Goal: Task Accomplishment & Management: Manage account settings

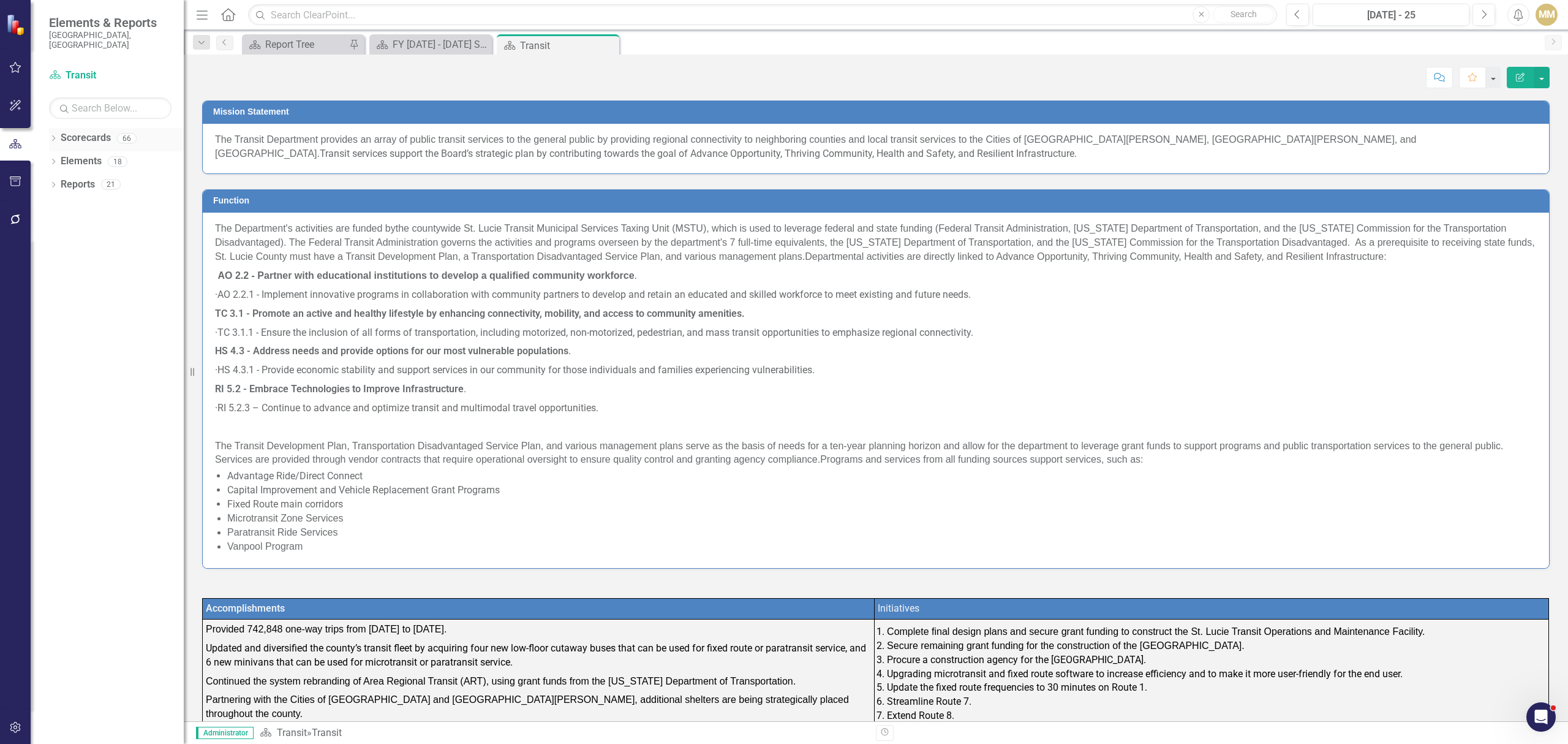
click at [59, 135] on div "Dropdown Scorecards 66" at bounding box center [116, 139] width 135 height 23
click at [58, 133] on div "Dropdown Scorecards 66" at bounding box center [116, 139] width 135 height 23
click at [52, 136] on icon at bounding box center [53, 139] width 3 height 6
click at [60, 158] on icon "Dropdown" at bounding box center [60, 161] width 9 height 7
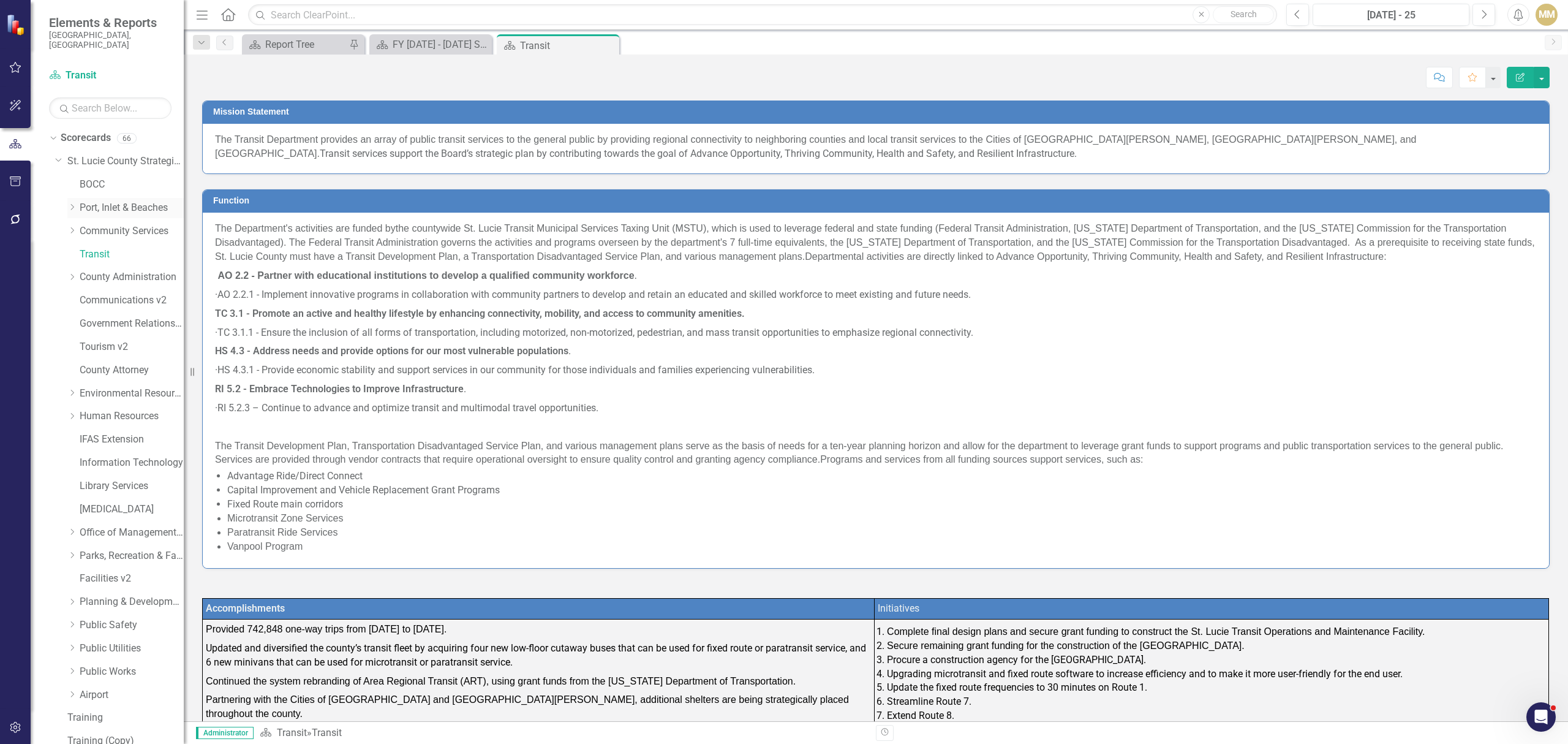
click at [86, 201] on link "Port, Inlet & Beaches" at bounding box center [132, 207] width 105 height 14
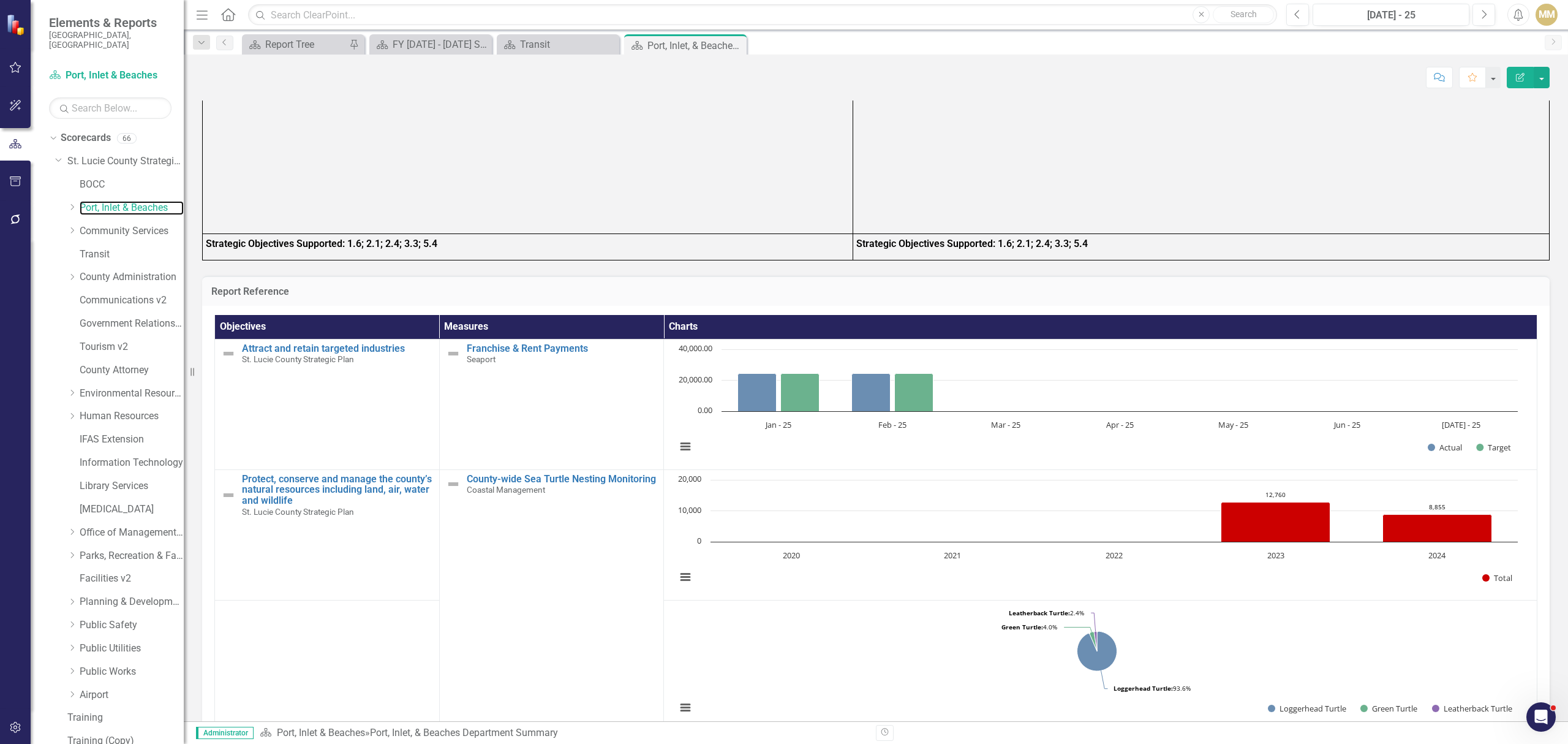
scroll to position [1746, 0]
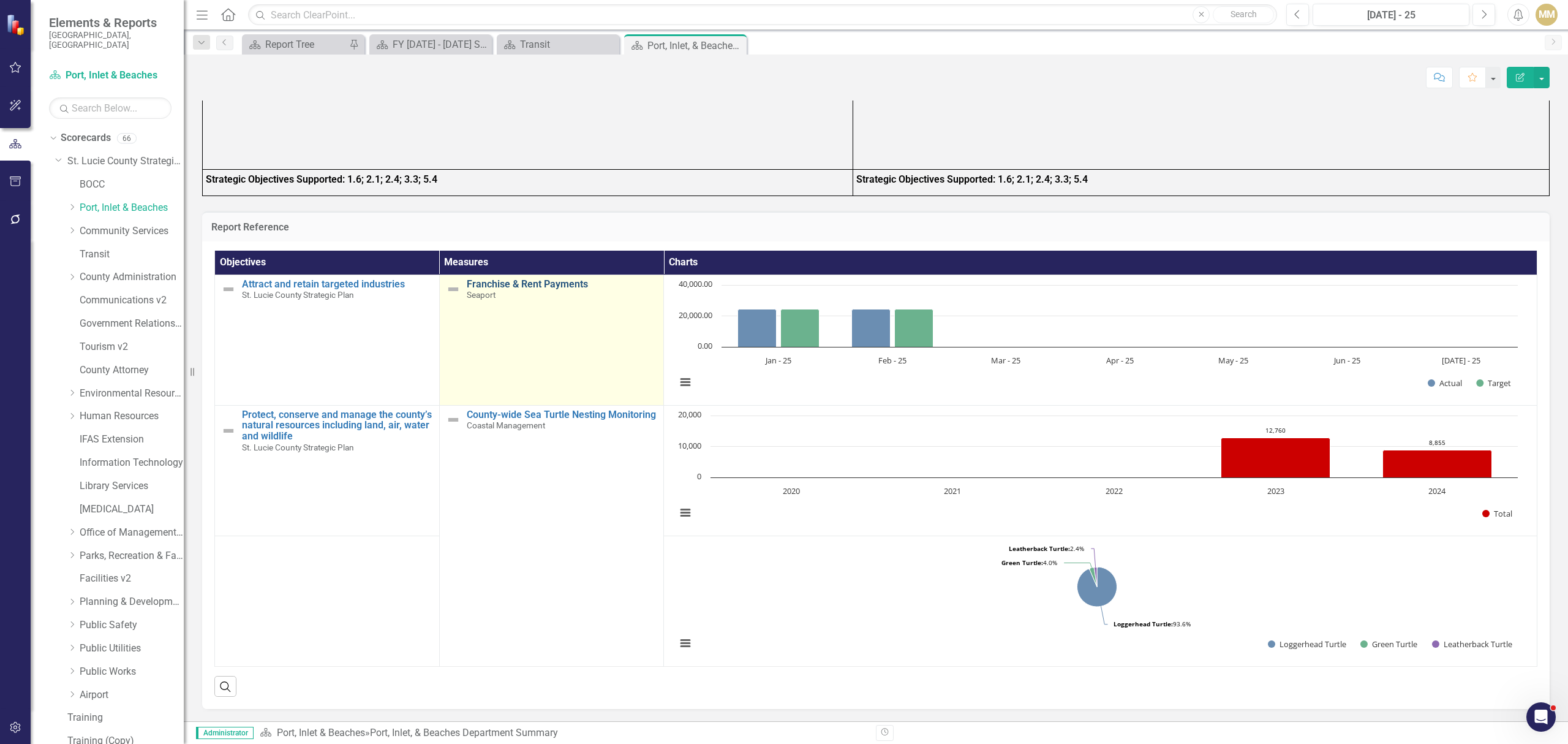
click at [574, 283] on link "Franchise & Rent Payments" at bounding box center [562, 284] width 191 height 11
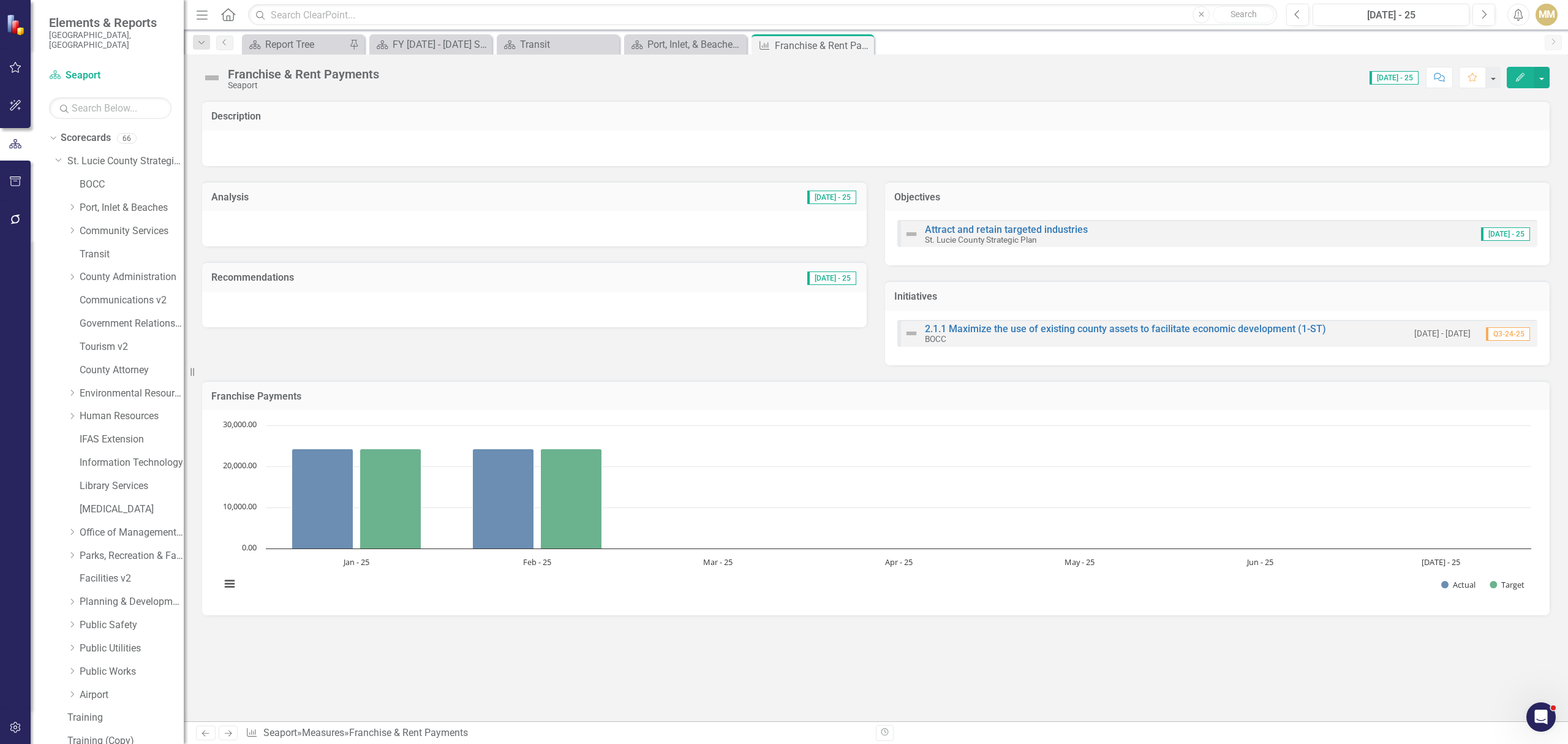
click at [1528, 74] on button "Edit" at bounding box center [1519, 77] width 27 height 21
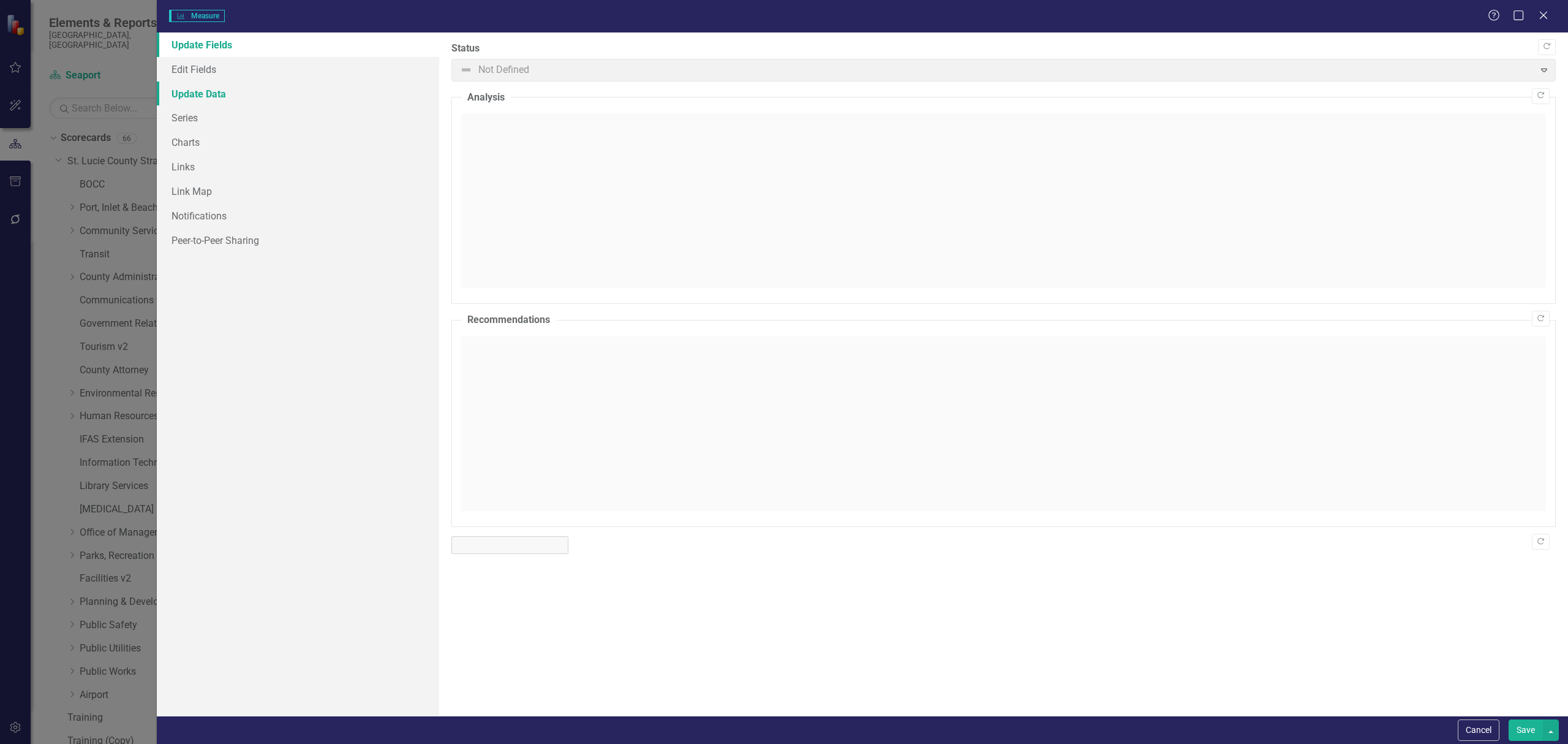
click at [248, 98] on link "Update Data" at bounding box center [298, 94] width 282 height 25
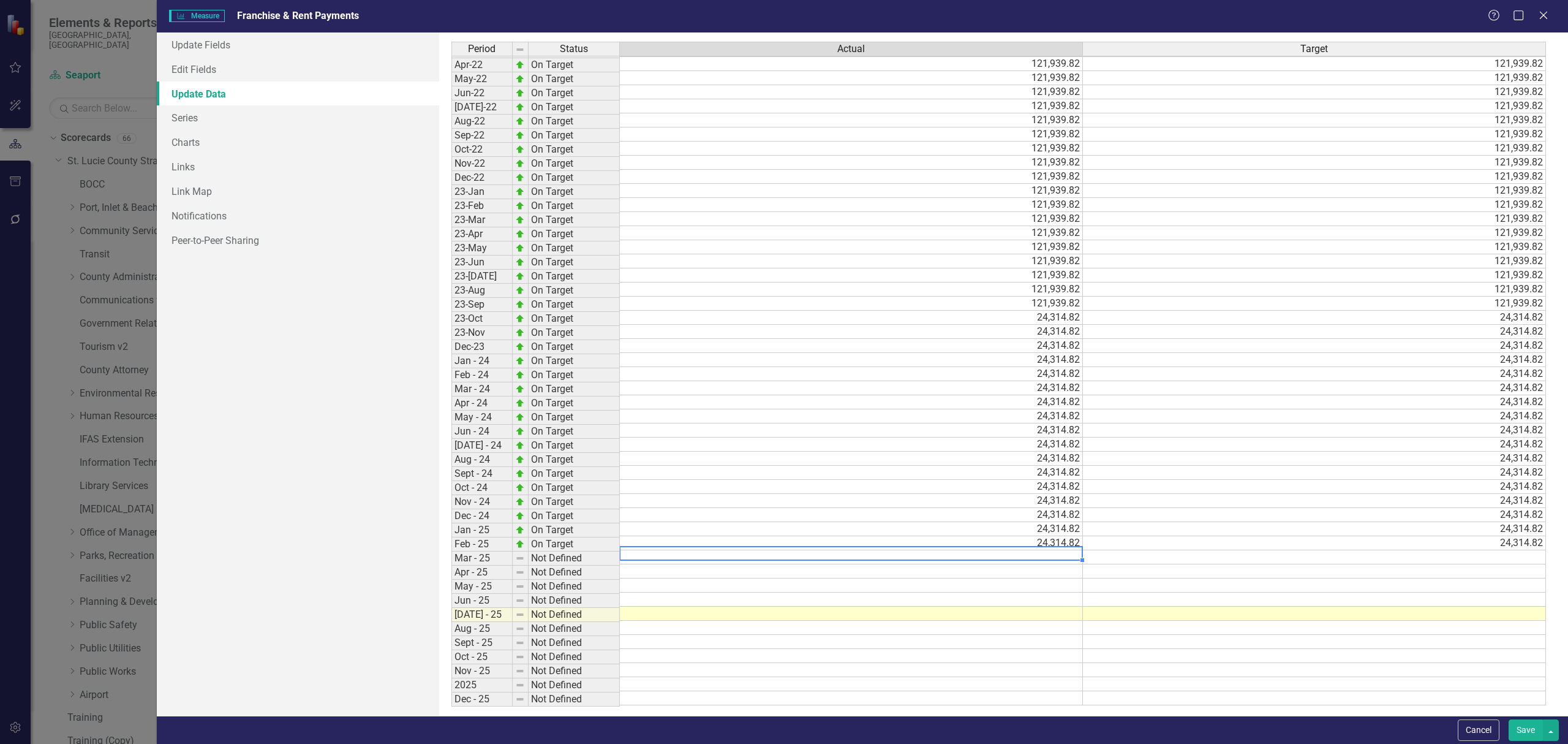
click at [1047, 542] on td "24,314.82" at bounding box center [851, 542] width 463 height 14
type textarea "24314.82"
click at [1047, 542] on textarea "24314.82" at bounding box center [851, 542] width 464 height 15
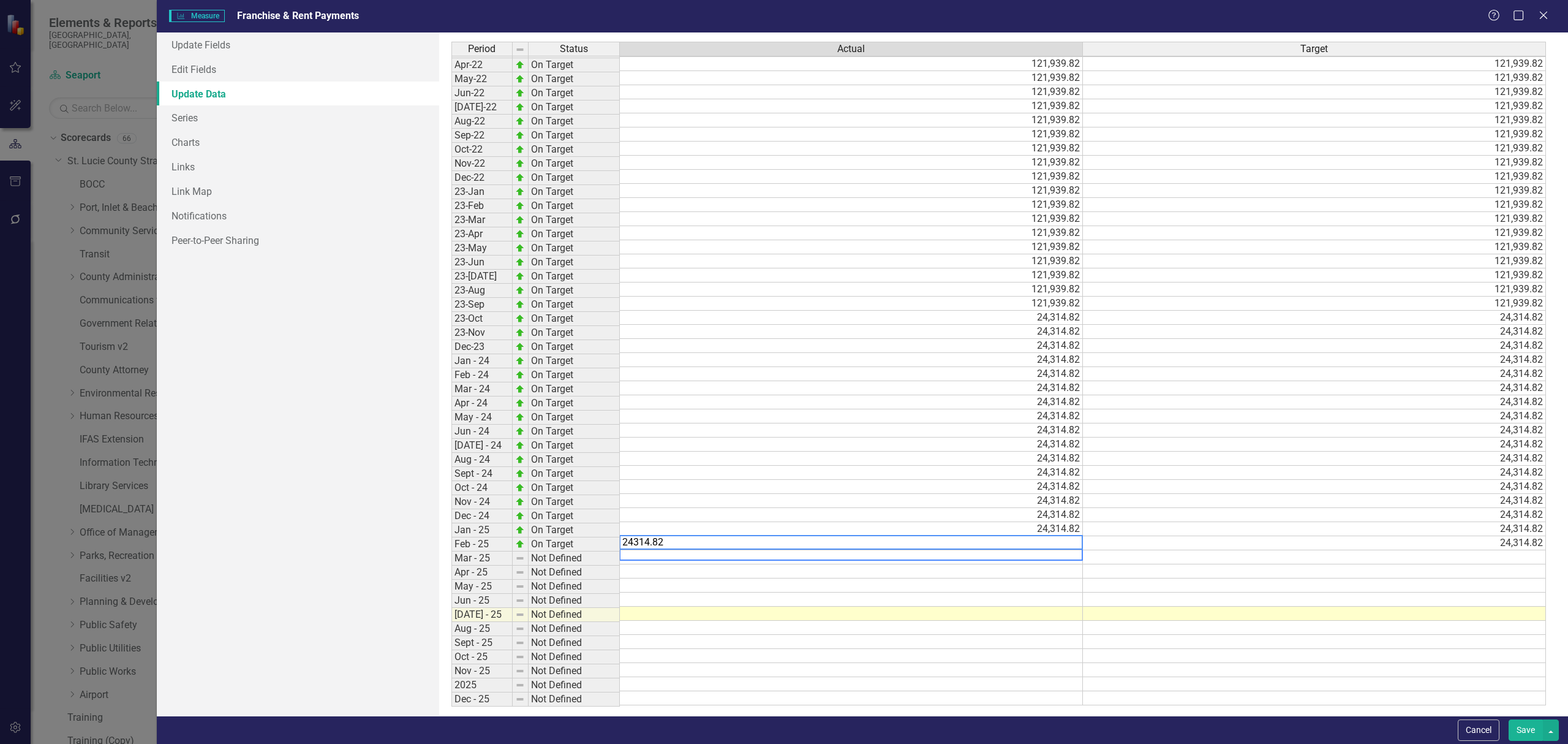
click at [1047, 542] on textarea "24314.82" at bounding box center [851, 542] width 464 height 15
click at [1047, 558] on td at bounding box center [851, 557] width 463 height 14
type textarea "24314.82"
click at [1046, 570] on td at bounding box center [851, 571] width 463 height 14
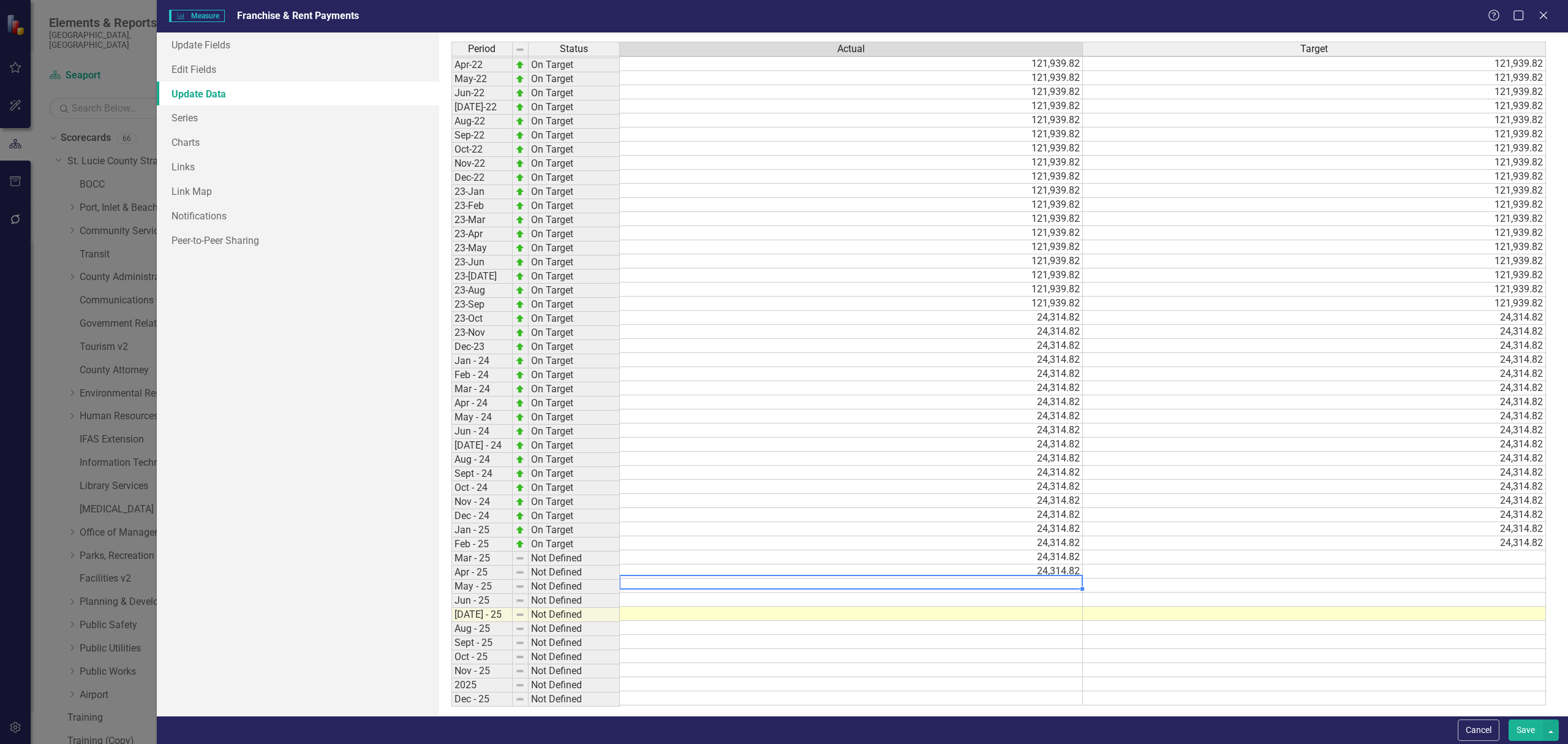
click at [1044, 584] on td at bounding box center [851, 584] width 463 height 14
click at [1039, 594] on td at bounding box center [851, 599] width 463 height 14
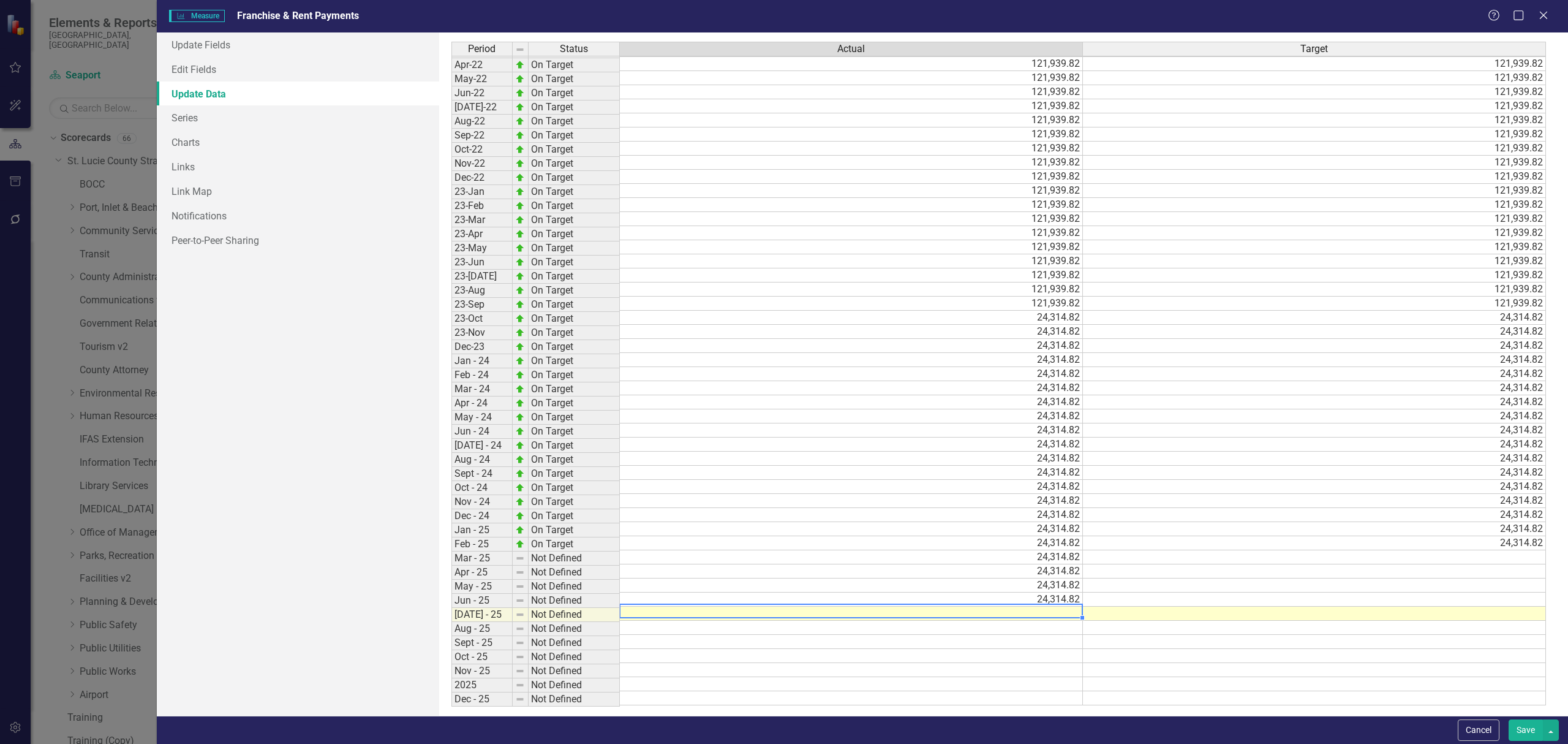
click at [1043, 609] on td at bounding box center [851, 613] width 463 height 14
click at [1134, 610] on td at bounding box center [1314, 613] width 463 height 14
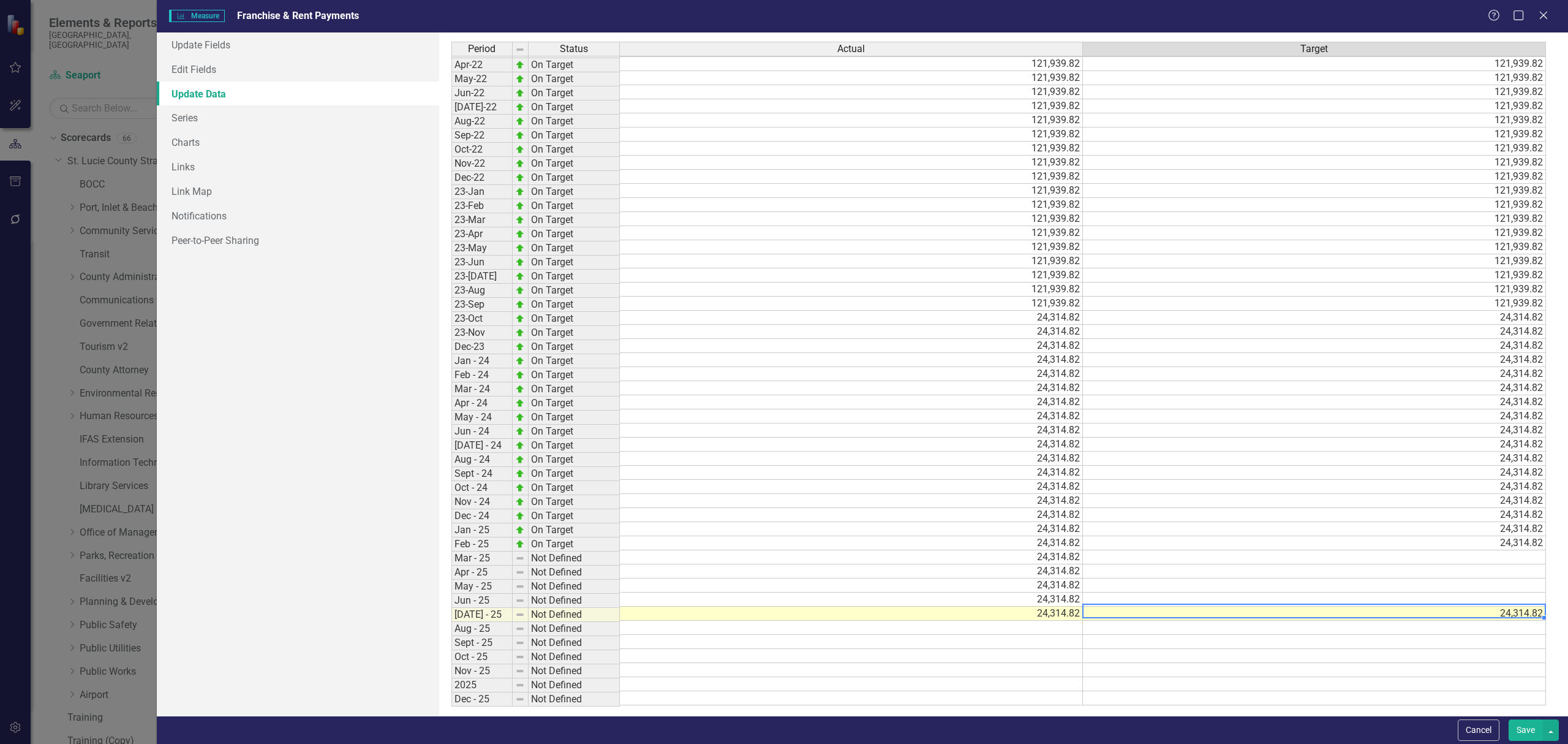
click at [1136, 596] on td at bounding box center [1314, 599] width 463 height 14
click at [1143, 584] on td at bounding box center [1314, 584] width 463 height 14
click at [1145, 569] on td at bounding box center [1314, 571] width 463 height 14
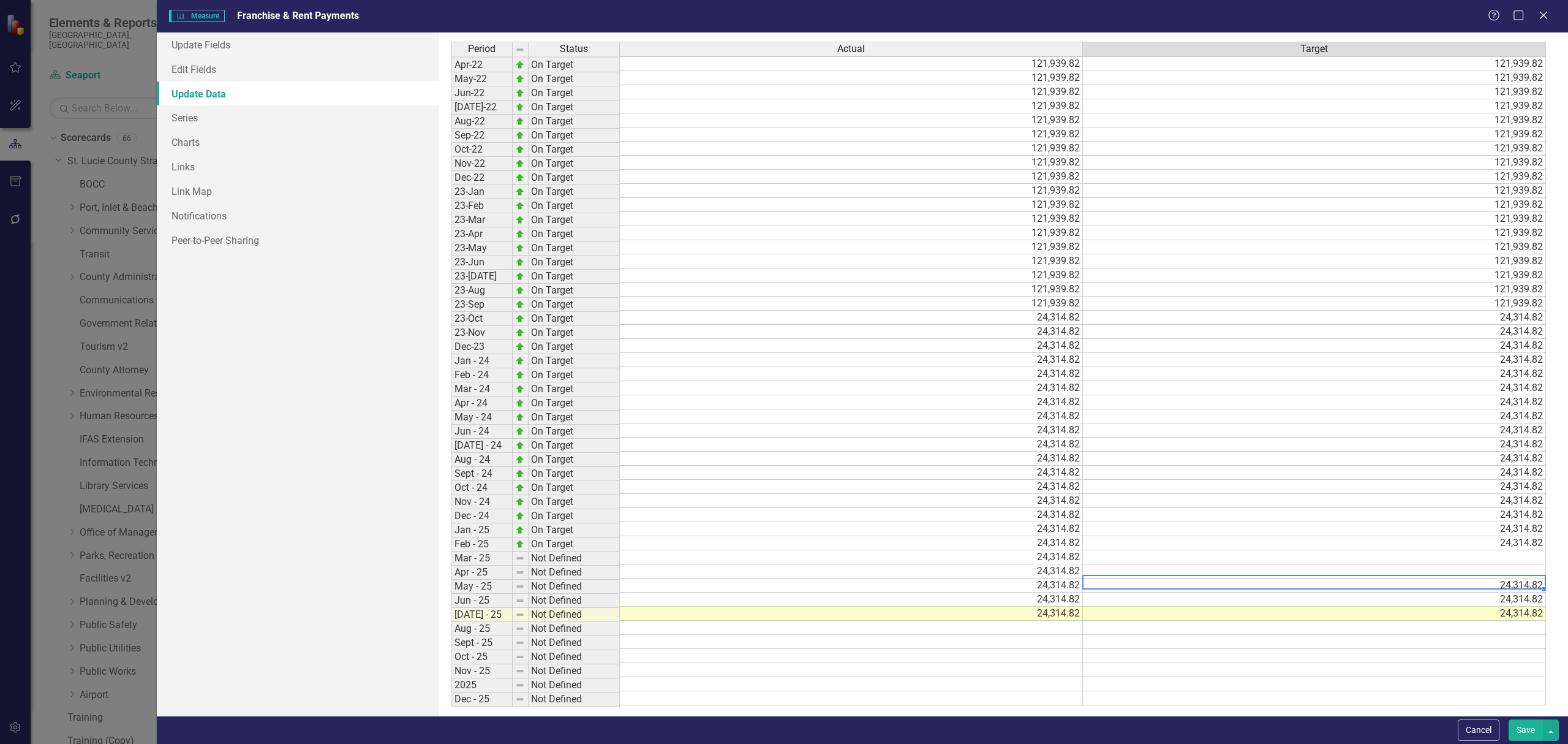
click at [1148, 555] on td at bounding box center [1314, 557] width 463 height 14
click at [1524, 731] on button "Save" at bounding box center [1525, 729] width 34 height 21
